Goal: Navigation & Orientation: Find specific page/section

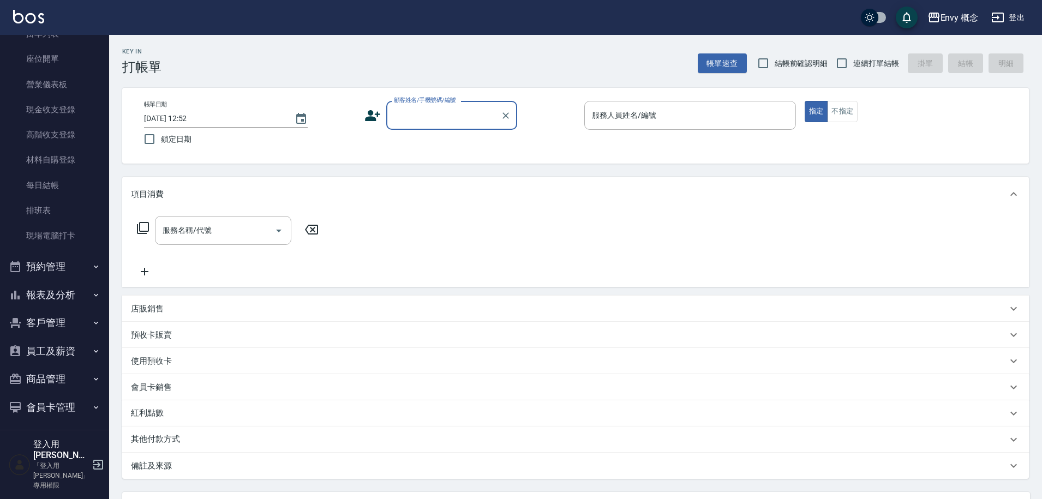
scroll to position [141, 0]
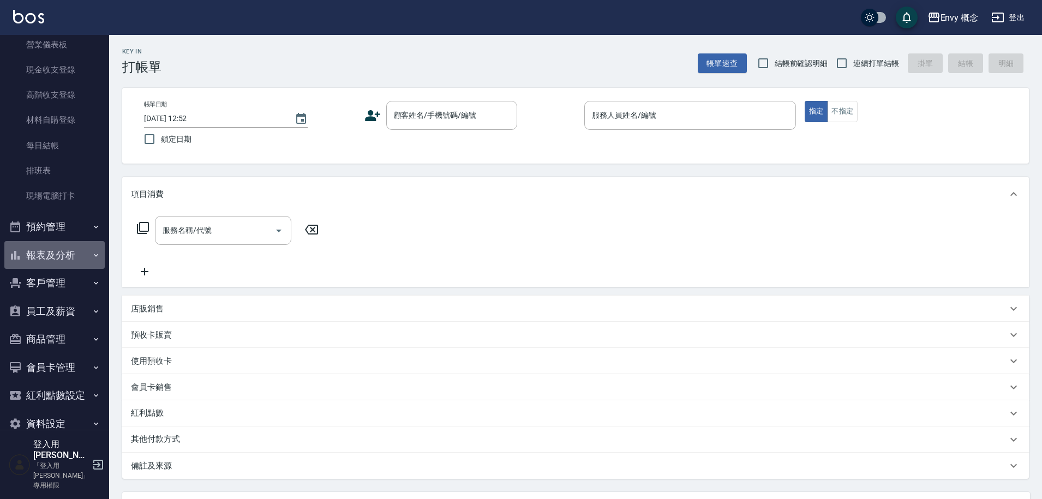
click at [67, 259] on button "報表及分析" at bounding box center [54, 255] width 100 height 28
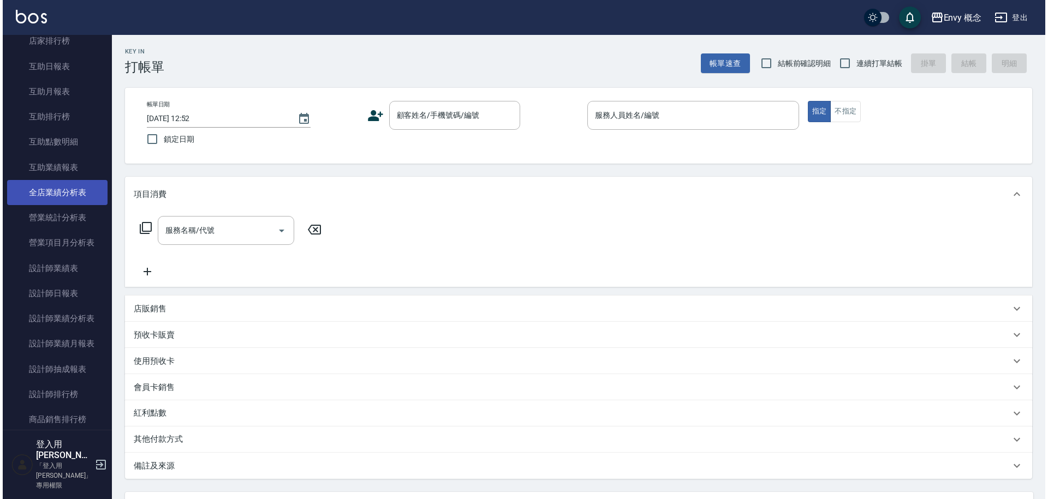
scroll to position [587, 0]
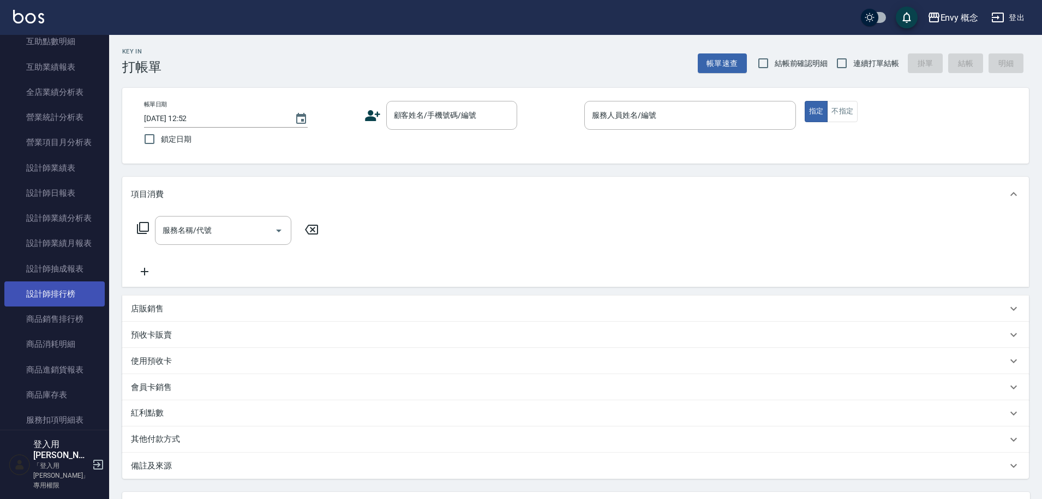
click at [68, 298] on link "設計師排行榜" at bounding box center [54, 294] width 100 height 25
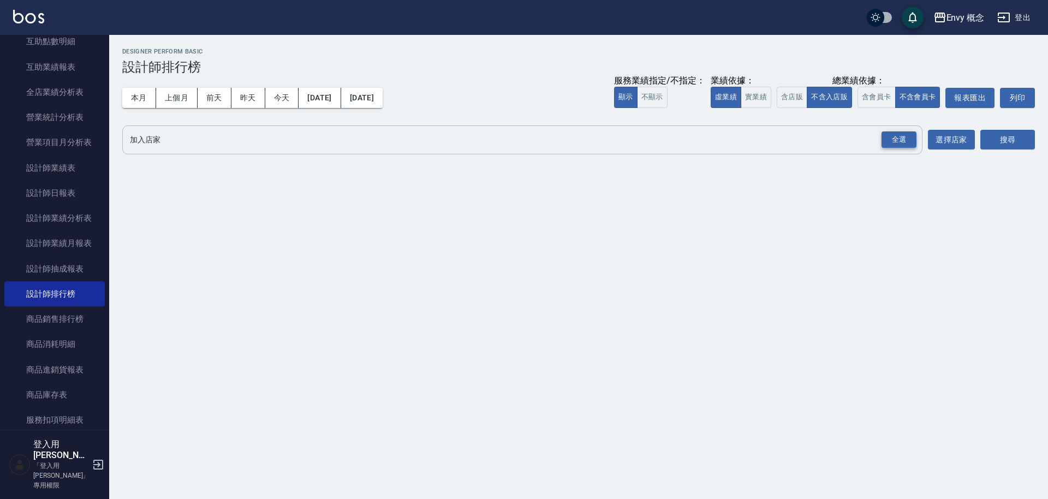
click at [896, 139] on div "全選" at bounding box center [898, 139] width 35 height 17
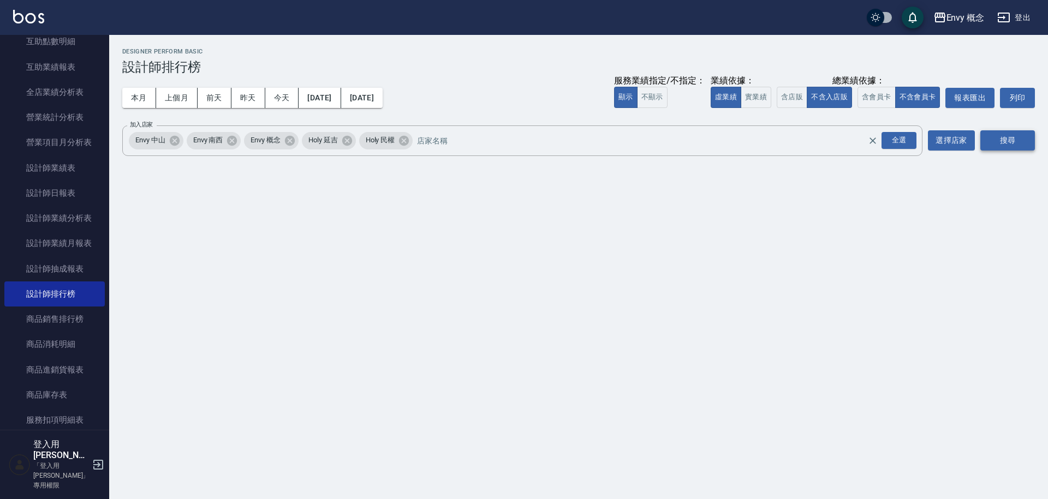
click at [987, 140] on button "搜尋" at bounding box center [1007, 140] width 55 height 20
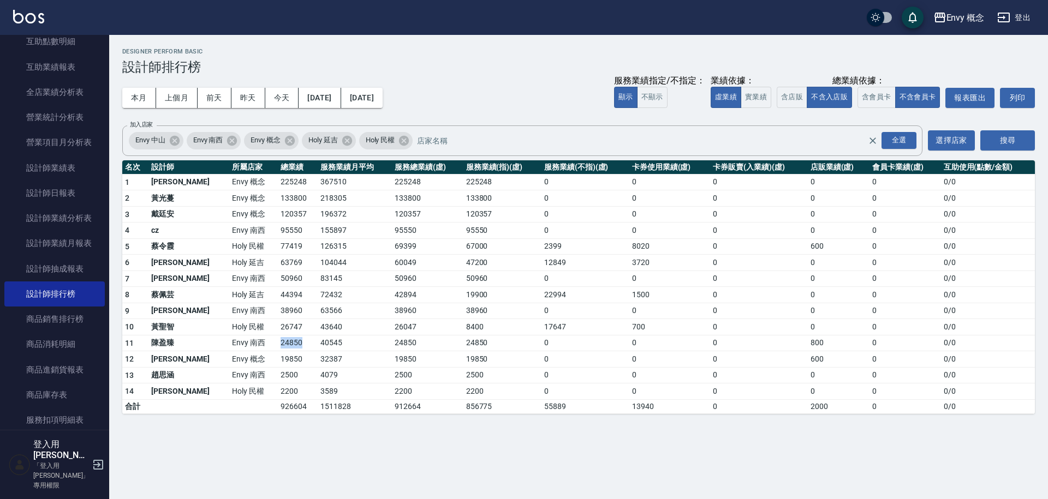
drag, startPoint x: 241, startPoint y: 344, endPoint x: 265, endPoint y: 343, distance: 23.5
click at [278, 343] on td "24850" at bounding box center [298, 343] width 40 height 16
drag, startPoint x: 241, startPoint y: 311, endPoint x: 265, endPoint y: 309, distance: 24.1
click at [278, 309] on td "38960" at bounding box center [298, 311] width 40 height 16
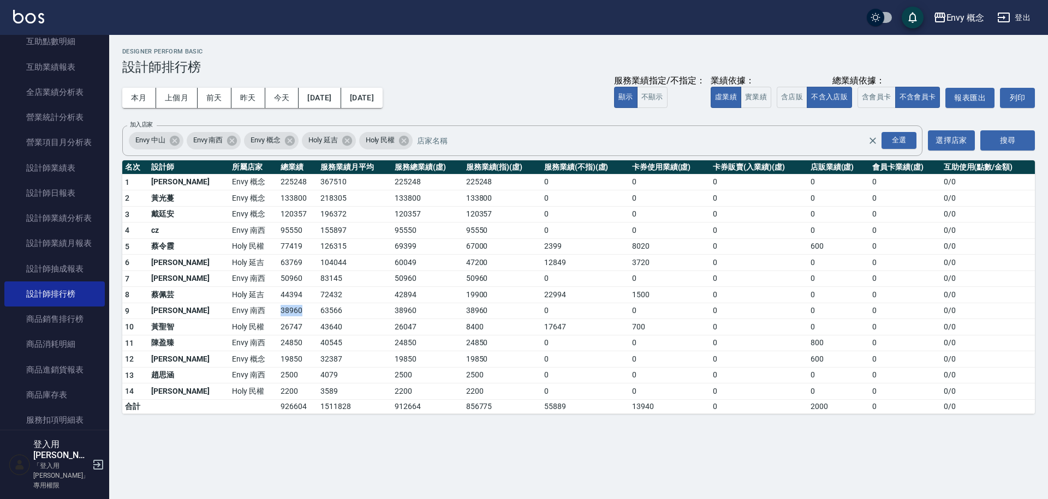
click at [278, 309] on td "38960" at bounding box center [298, 311] width 40 height 16
drag, startPoint x: 238, startPoint y: 308, endPoint x: 267, endPoint y: 314, distance: 29.5
click at [278, 314] on td "38960" at bounding box center [298, 311] width 40 height 16
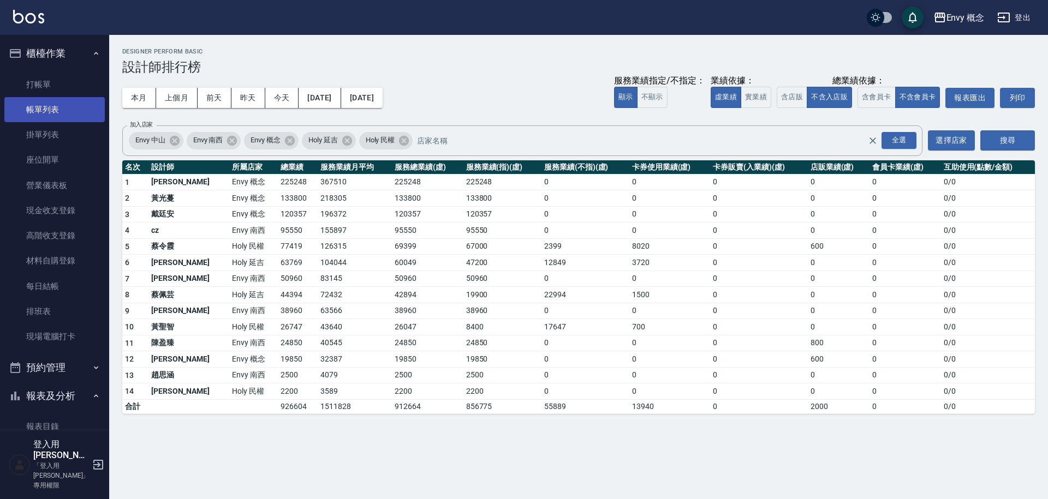
click at [52, 105] on link "帳單列表" at bounding box center [54, 109] width 100 height 25
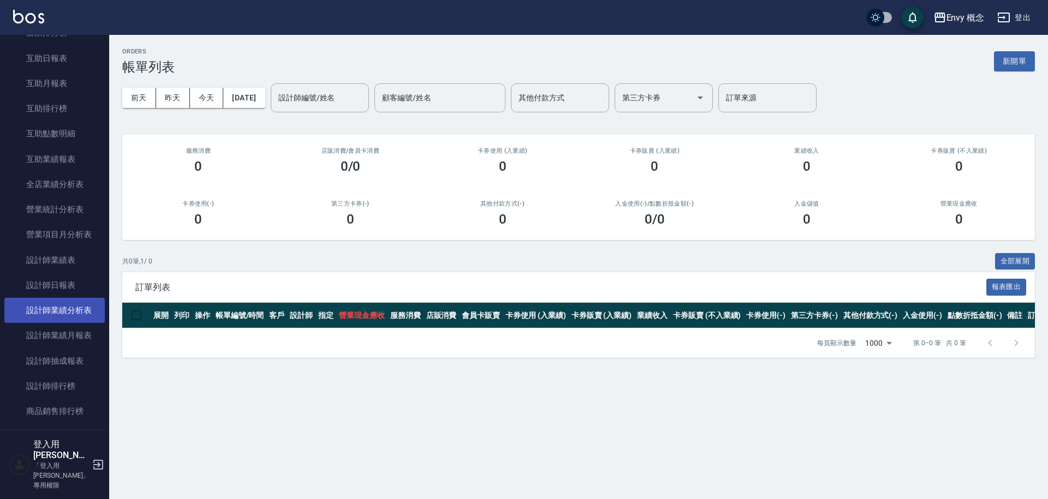
scroll to position [588, 0]
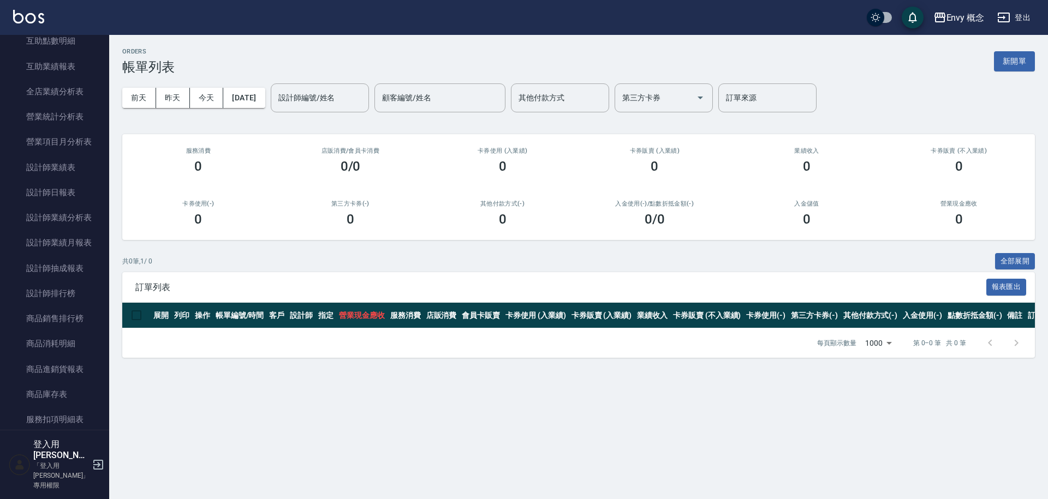
click at [1010, 16] on button "登出" at bounding box center [1013, 18] width 42 height 20
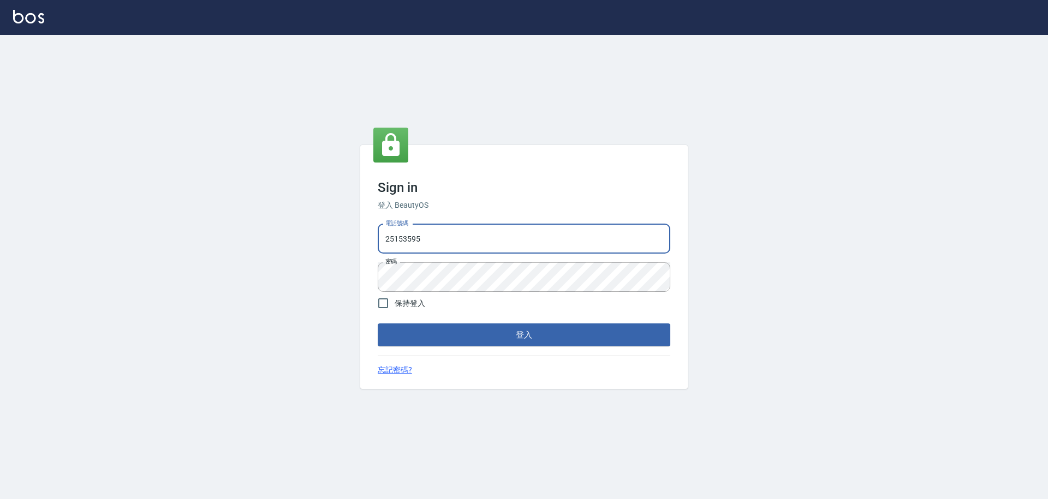
type input "9990001234567"
click at [483, 324] on button "登入" at bounding box center [524, 335] width 292 height 23
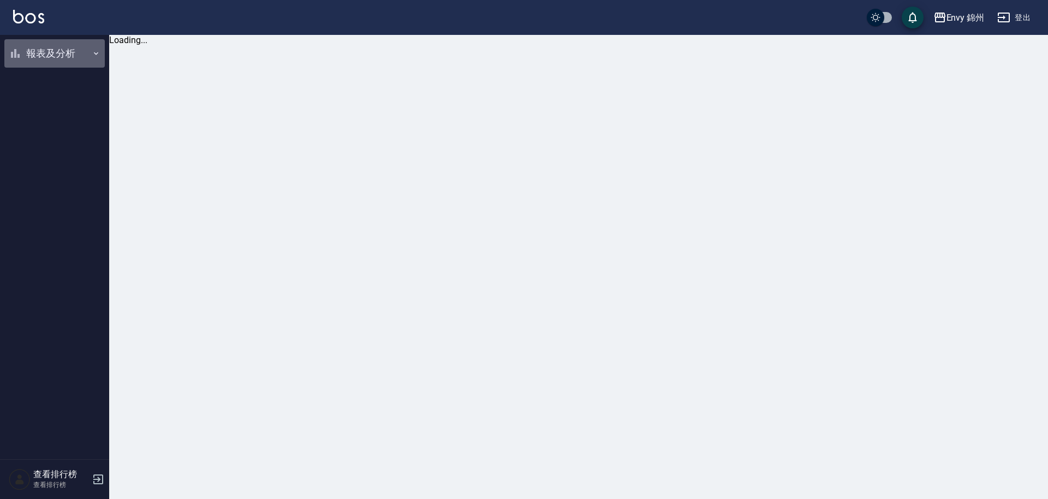
click at [63, 58] on button "報表及分析" at bounding box center [54, 53] width 100 height 28
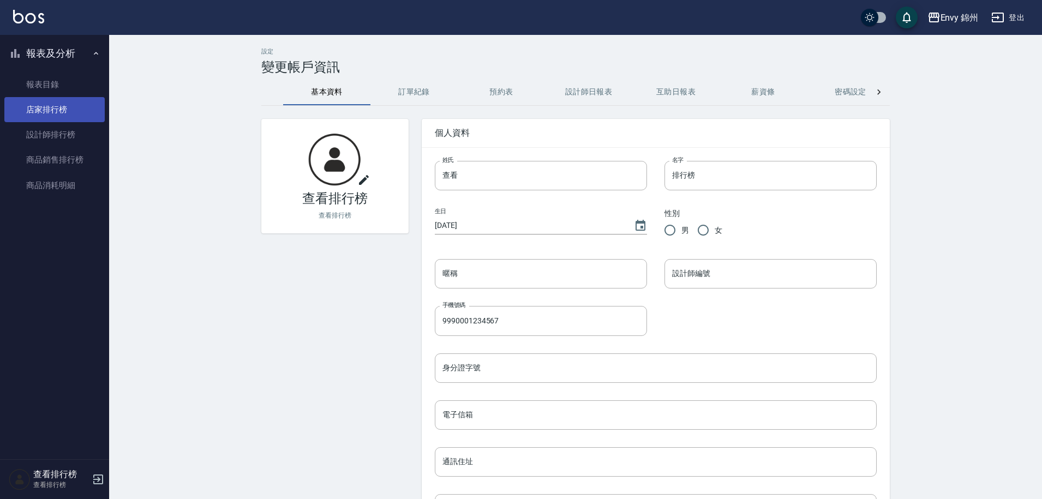
click at [60, 114] on link "店家排行榜" at bounding box center [54, 109] width 100 height 25
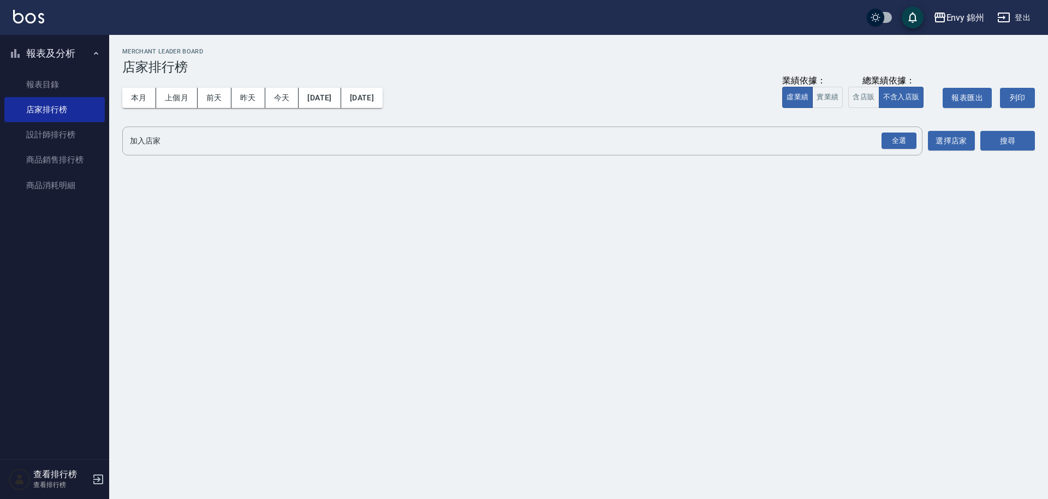
click at [1013, 20] on button "登出" at bounding box center [1013, 18] width 42 height 20
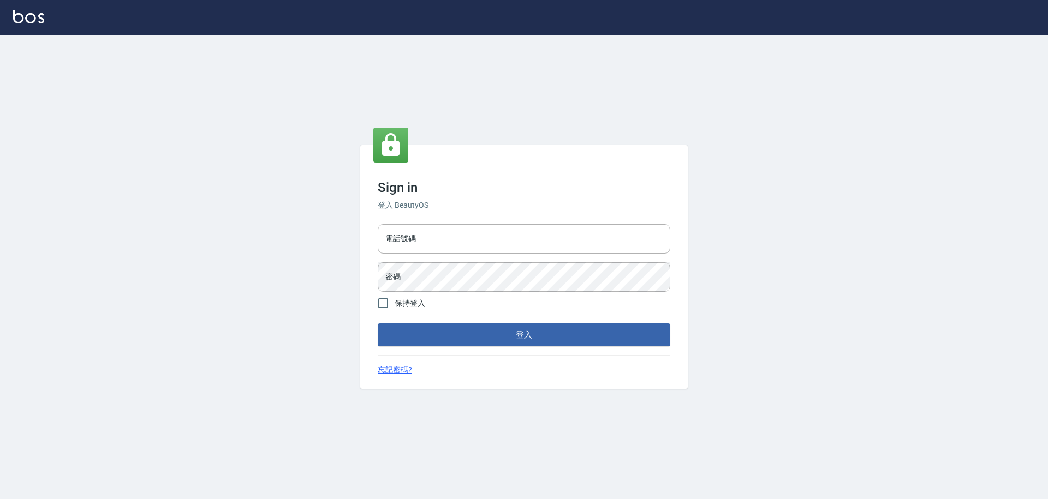
type input "25153595"
drag, startPoint x: 445, startPoint y: 241, endPoint x: 383, endPoint y: 241, distance: 62.2
click at [364, 245] on div "Sign in 登入 BeautyOS 電話號碼 25153595 電話號碼 密碼 密碼 保持登入 登入 忘記密碼?" at bounding box center [523, 267] width 327 height 244
drag, startPoint x: 433, startPoint y: 243, endPoint x: 376, endPoint y: 235, distance: 57.3
click at [376, 235] on div "電話號碼 25153595 電話號碼 密碼 密碼" at bounding box center [523, 258] width 301 height 76
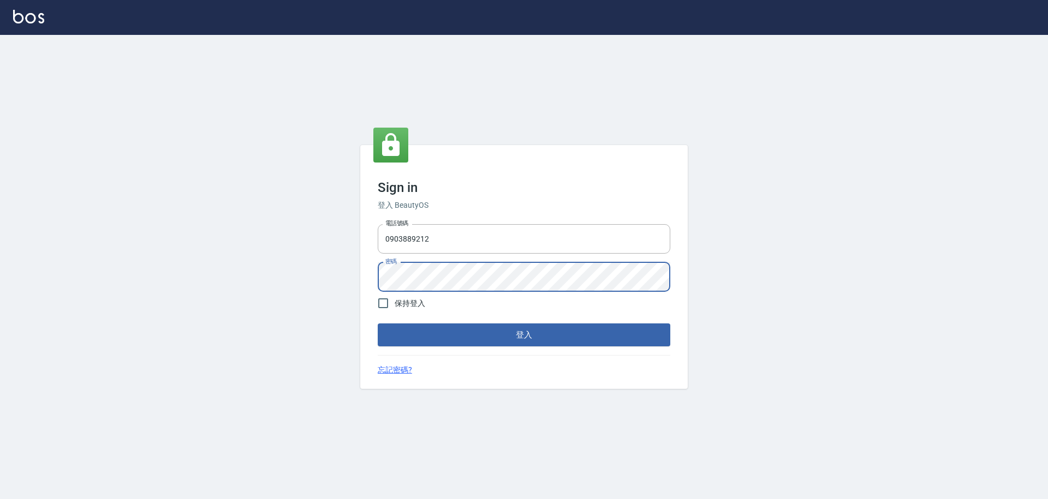
click at [366, 271] on div "Sign in 登入 BeautyOS 電話號碼 0903889212 電話號碼 密碼 密碼 保持登入 登入 忘記密碼?" at bounding box center [523, 267] width 327 height 244
click at [414, 342] on button "登入" at bounding box center [524, 335] width 292 height 23
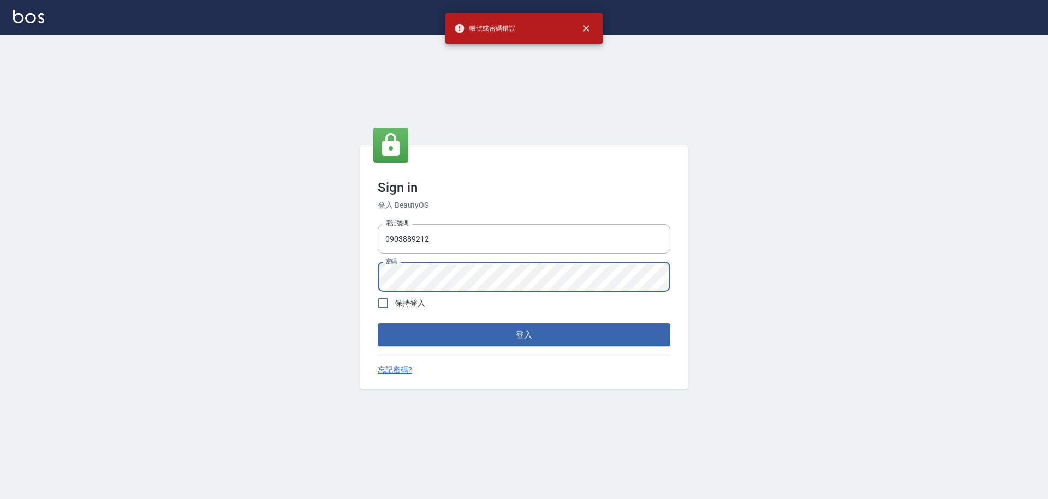
click at [368, 276] on div "Sign in 登入 BeautyOS 電話號碼 0903889212 電話號碼 密碼 密碼 保持登入 登入 忘記密碼?" at bounding box center [523, 267] width 327 height 244
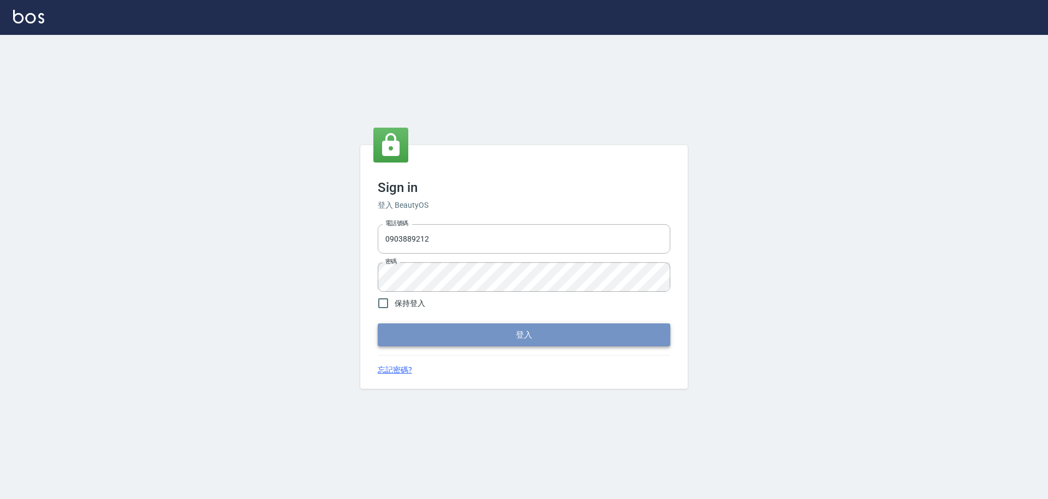
click at [434, 332] on button "登入" at bounding box center [524, 335] width 292 height 23
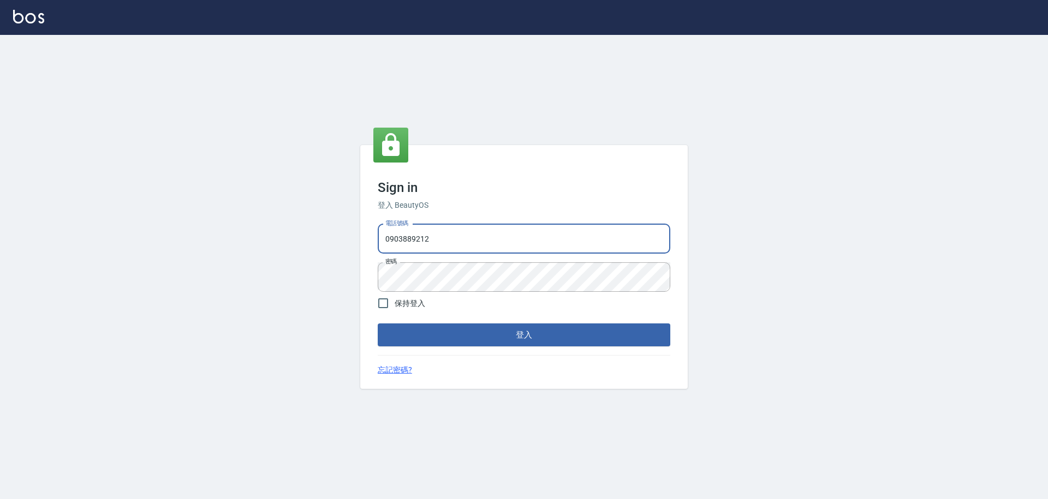
drag, startPoint x: 402, startPoint y: 239, endPoint x: 394, endPoint y: 239, distance: 8.2
click at [394, 239] on input "0903889212" at bounding box center [524, 238] width 292 height 29
type input "0930889212"
click at [481, 331] on button "登入" at bounding box center [524, 335] width 292 height 23
